Goal: Task Accomplishment & Management: Use online tool/utility

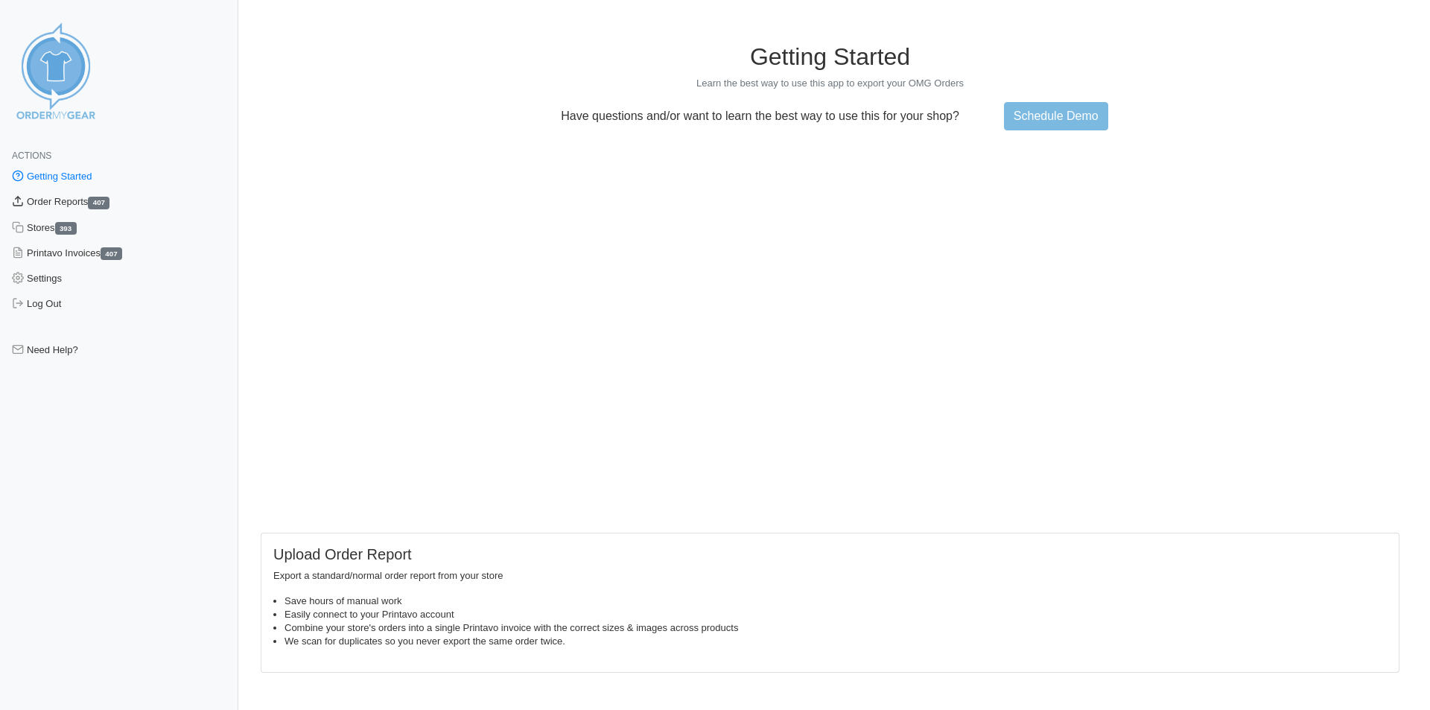
click at [64, 198] on link "Order Reports 407" at bounding box center [119, 201] width 238 height 25
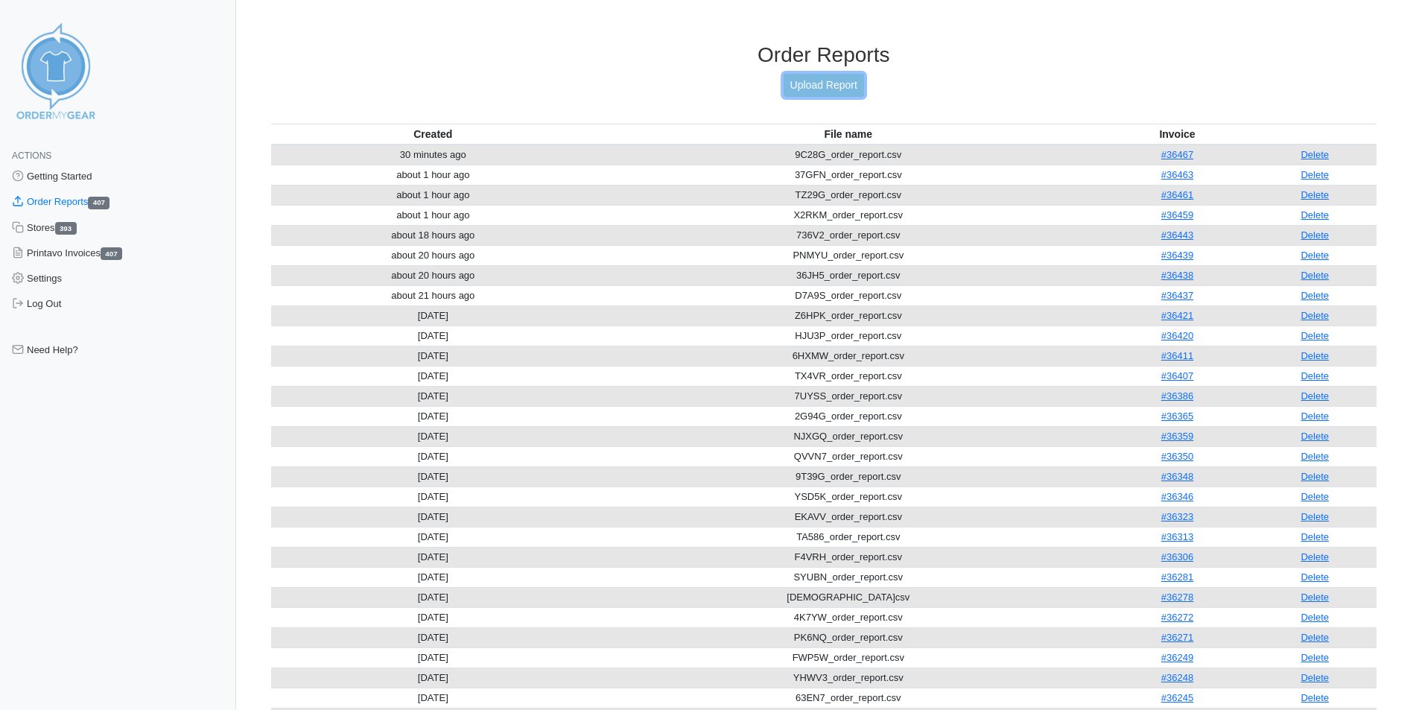
click at [815, 83] on link "Upload Report" at bounding box center [823, 85] width 80 height 23
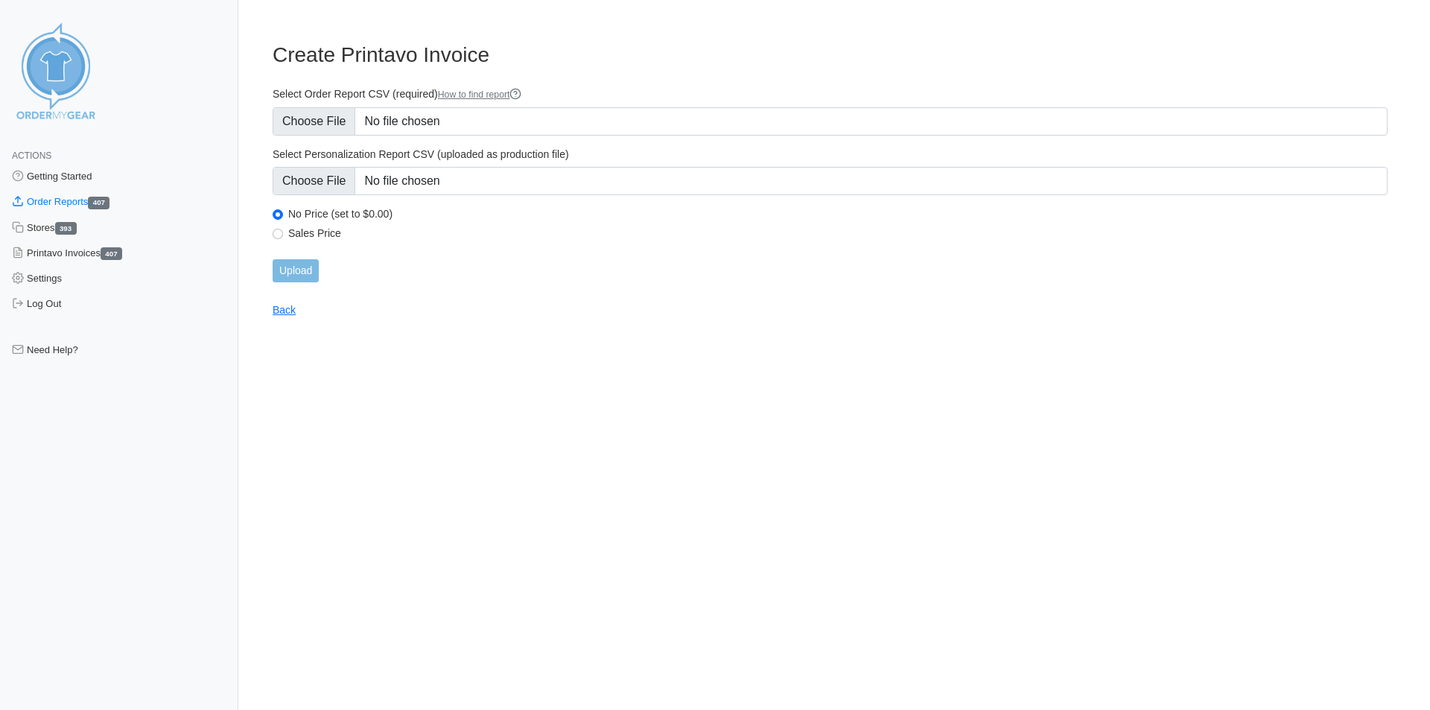
type input "C:\fakepath\QR4AQ_order_report.csv"
click at [277, 270] on input "Upload" at bounding box center [296, 270] width 46 height 23
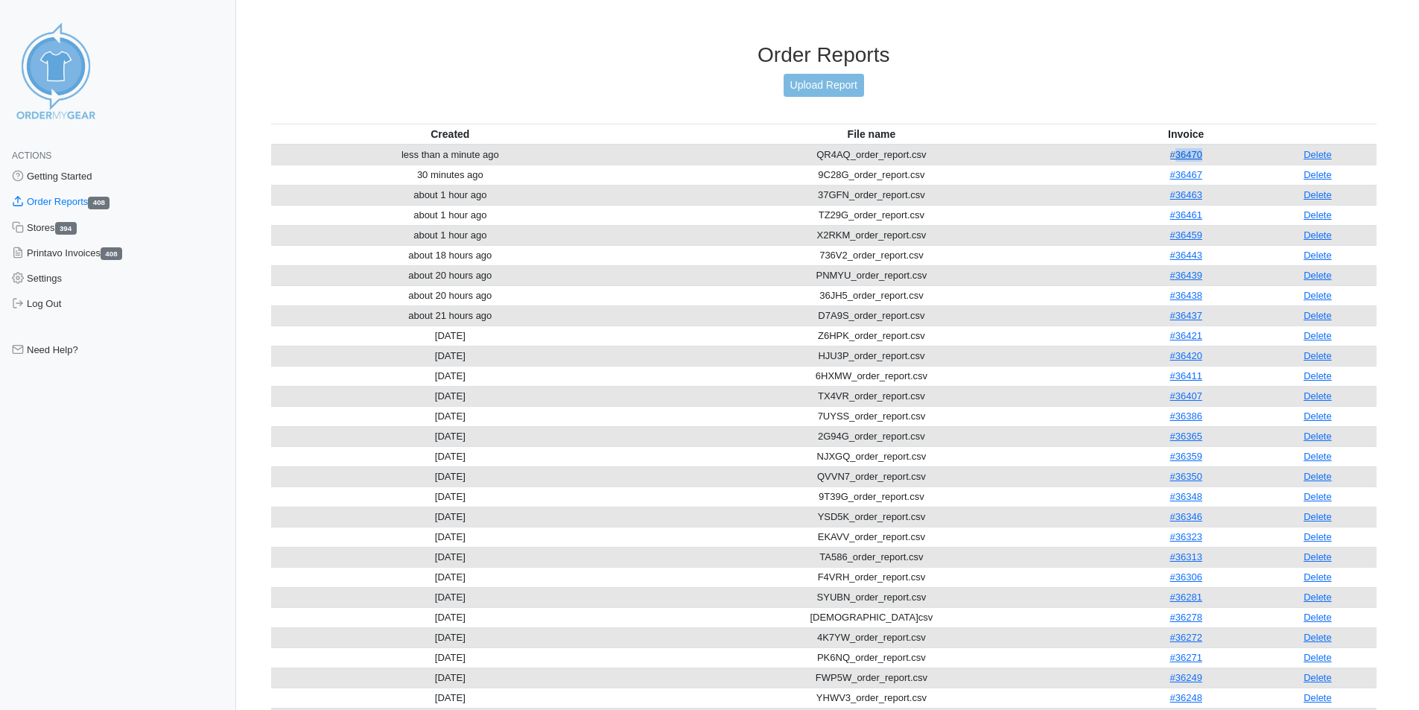
drag, startPoint x: 1209, startPoint y: 156, endPoint x: 1170, endPoint y: 155, distance: 38.7
click at [1170, 155] on td "#36470" at bounding box center [1185, 154] width 145 height 21
copy link "36470"
